Goal: Task Accomplishment & Management: Use online tool/utility

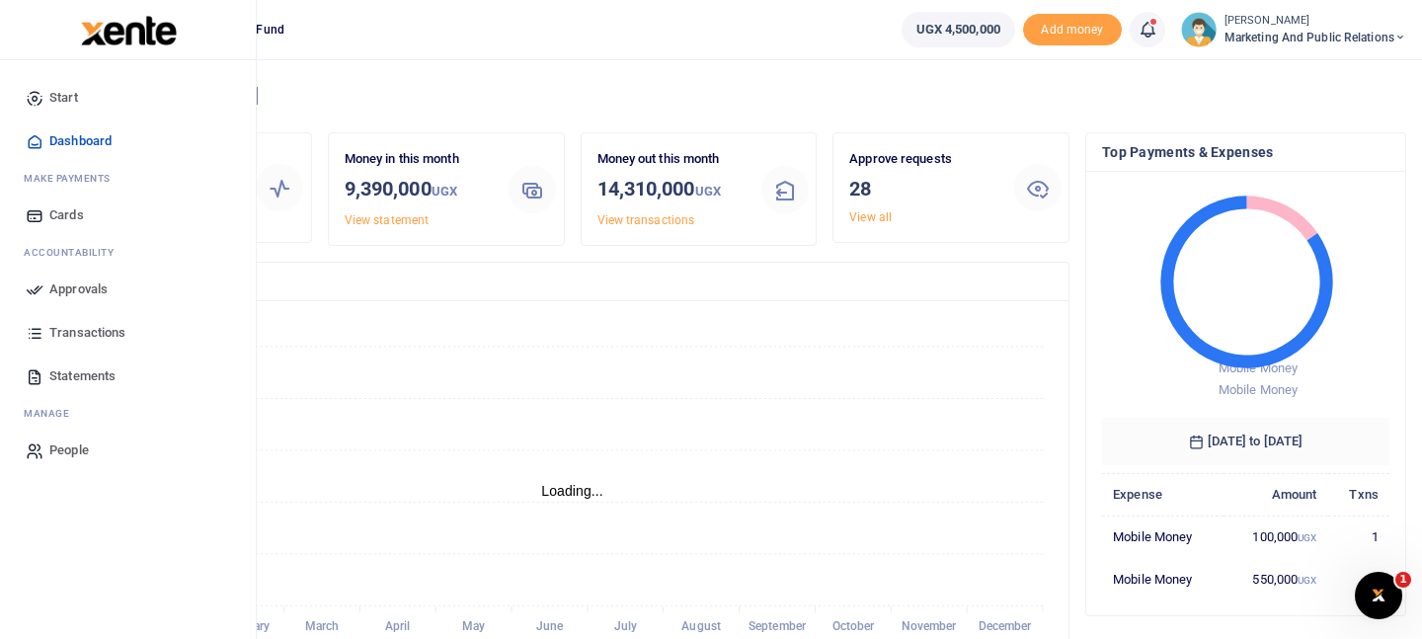
click at [87, 289] on span "Approvals" at bounding box center [78, 289] width 58 height 20
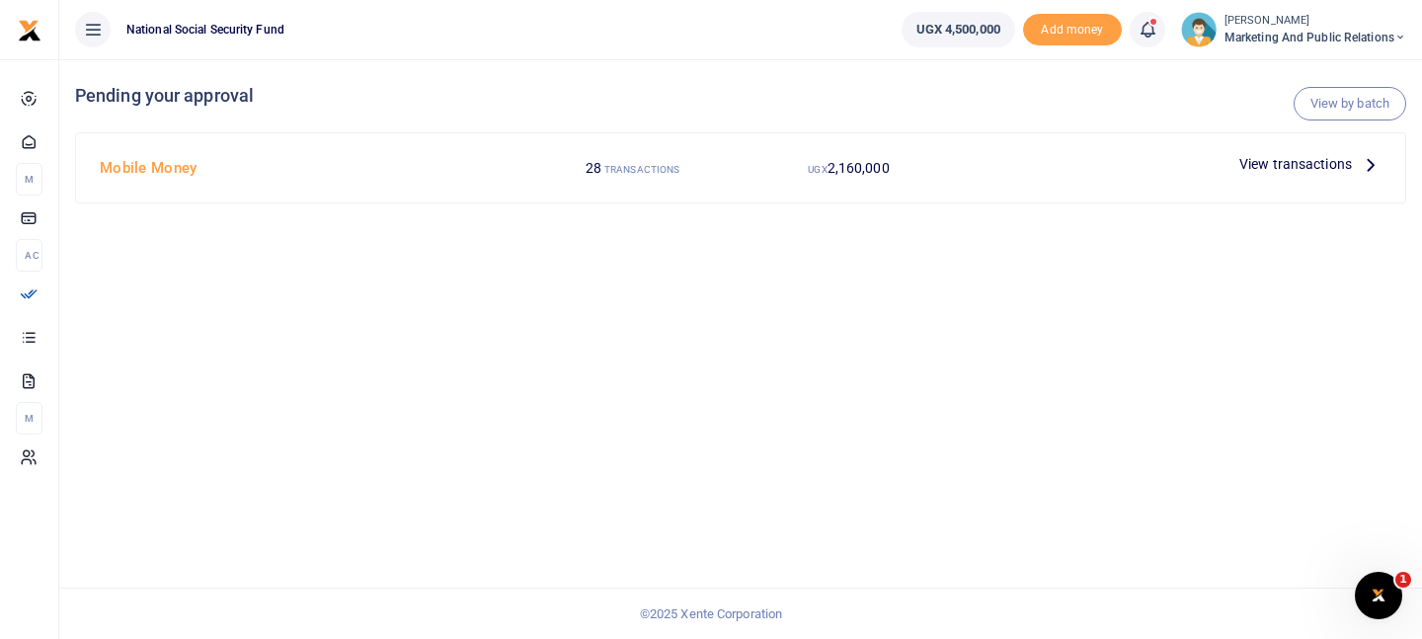
click at [1311, 161] on span "View transactions" at bounding box center [1295, 164] width 113 height 22
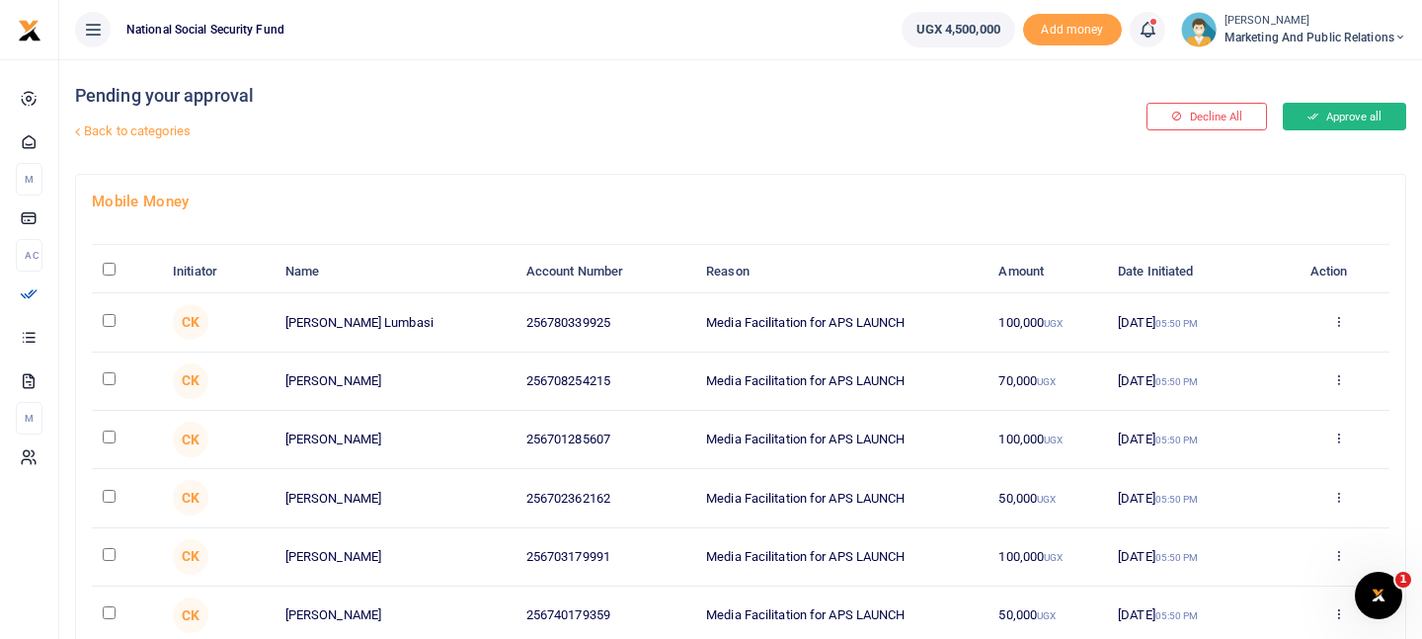
click at [1375, 114] on button "Approve all" at bounding box center [1344, 117] width 123 height 28
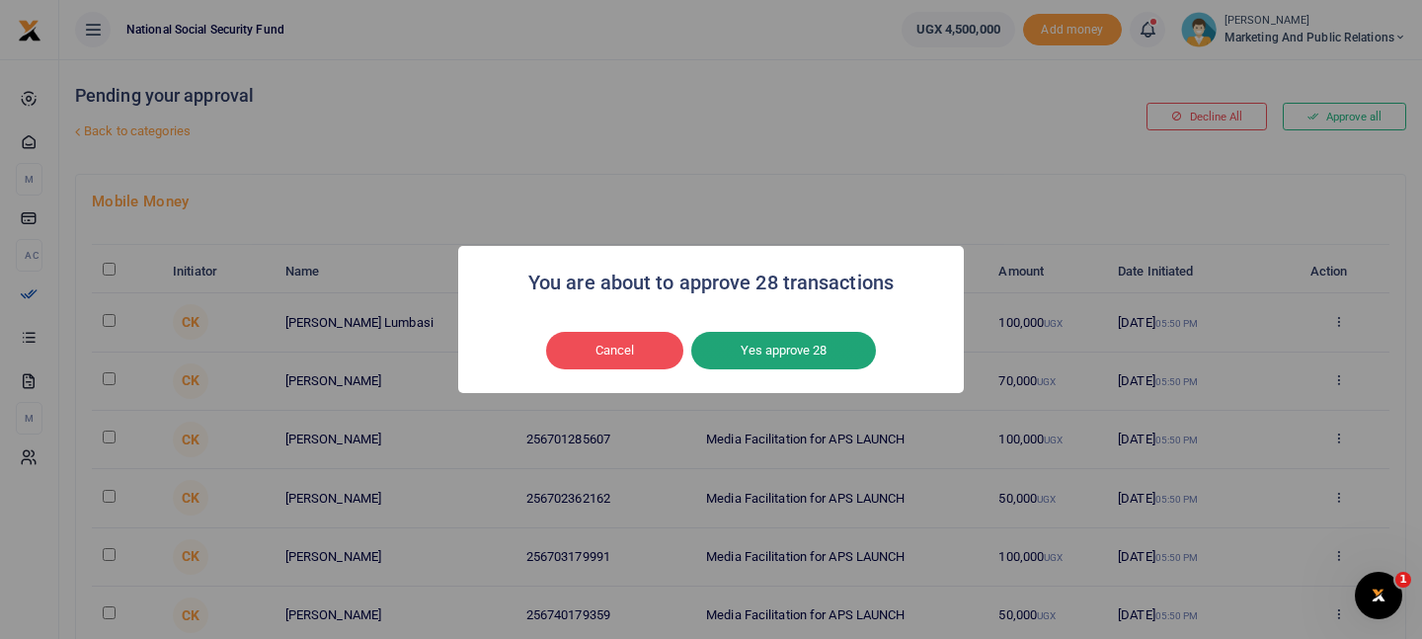
click at [787, 352] on button "Yes approve 28" at bounding box center [783, 351] width 185 height 38
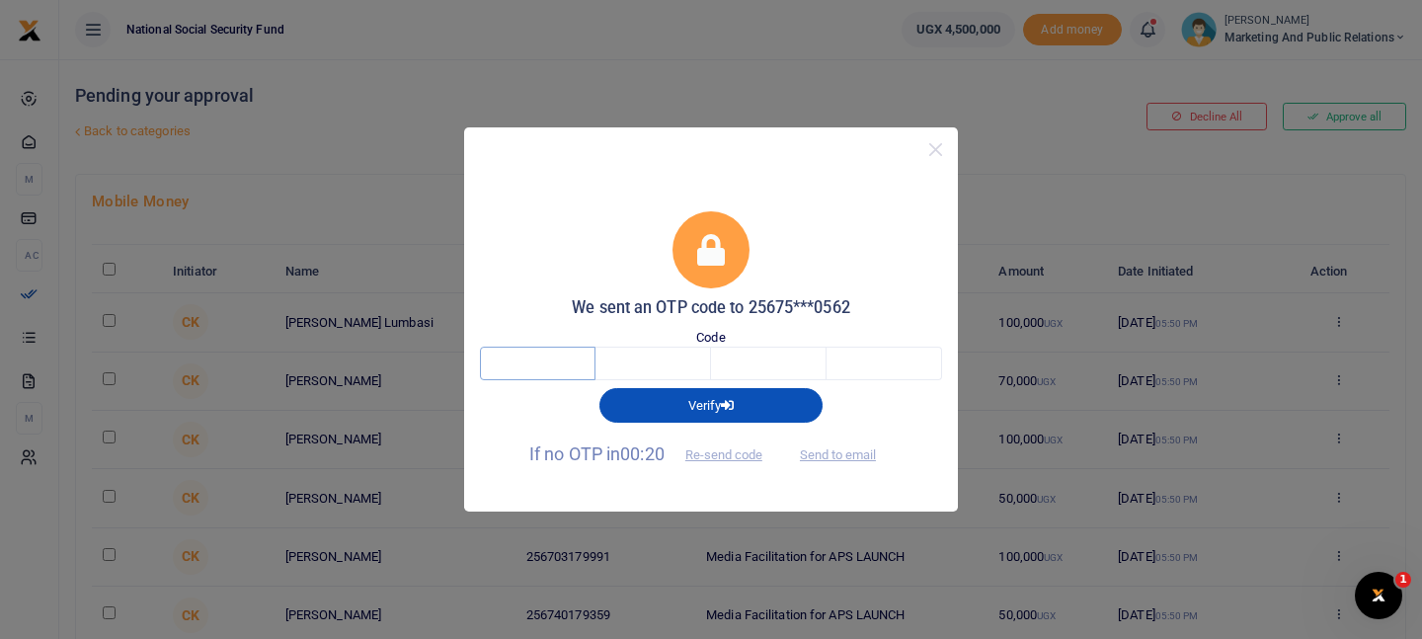
click at [554, 353] on input "text" at bounding box center [538, 364] width 116 height 34
type input "1"
type input "2"
type input "8"
type input "3"
